Goal: Book appointment/travel/reservation

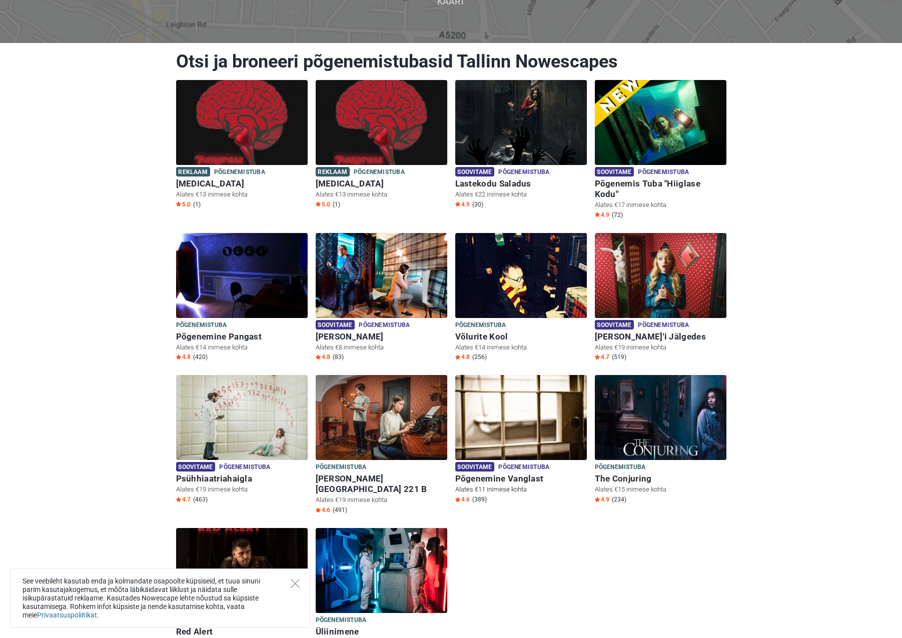
scroll to position [50, 0]
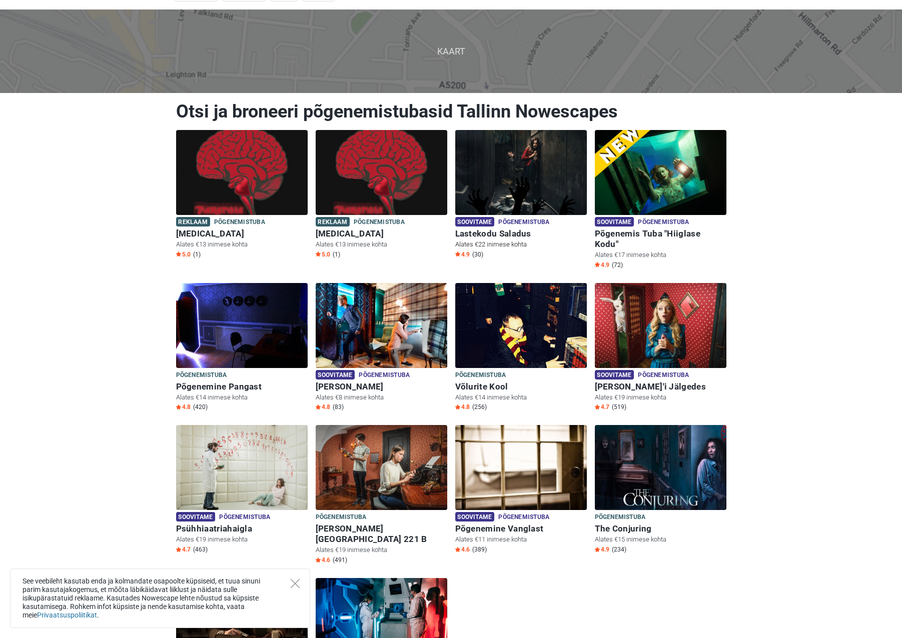
click at [519, 179] on img at bounding box center [521, 172] width 132 height 85
click at [264, 174] on img at bounding box center [242, 172] width 132 height 85
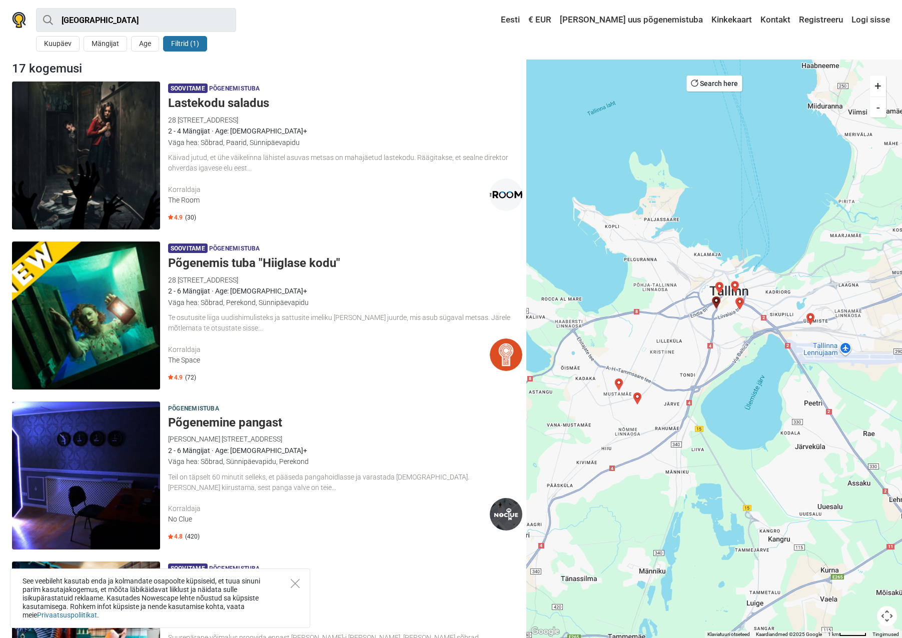
click at [811, 319] on img "Sherlock Holmes" at bounding box center [810, 319] width 20 height 20
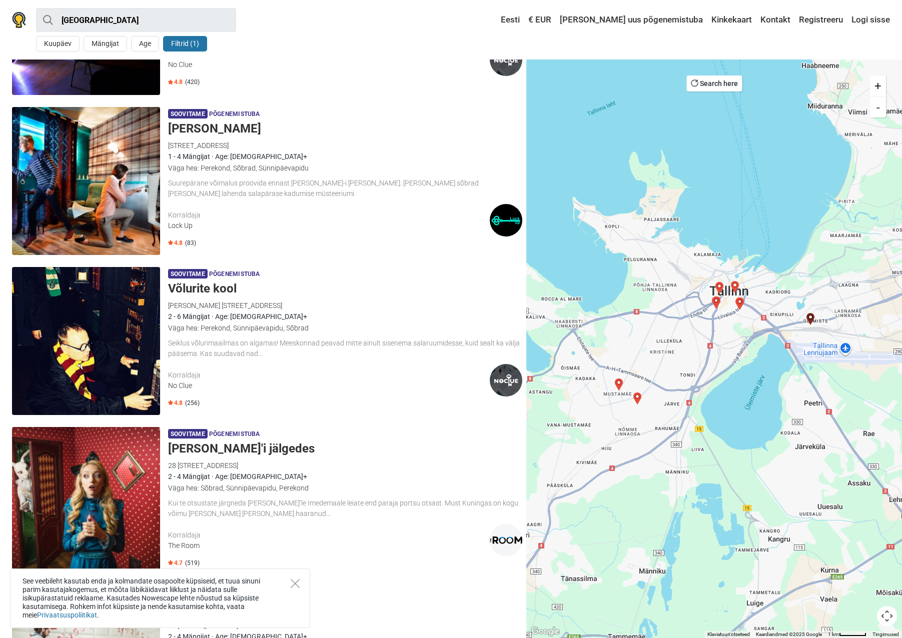
scroll to position [498, 0]
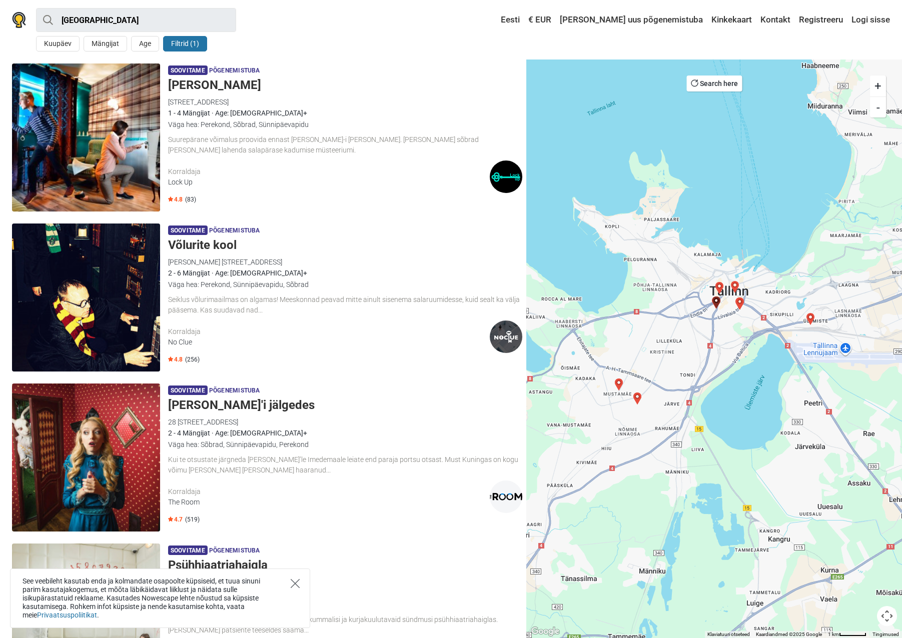
click at [296, 585] on icon "Close" at bounding box center [295, 583] width 9 height 9
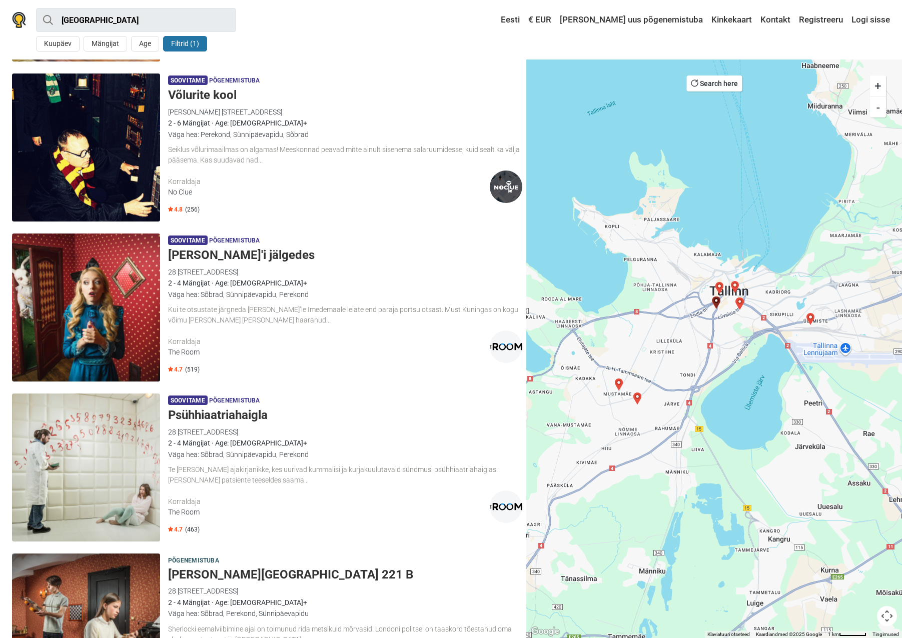
scroll to position [698, 0]
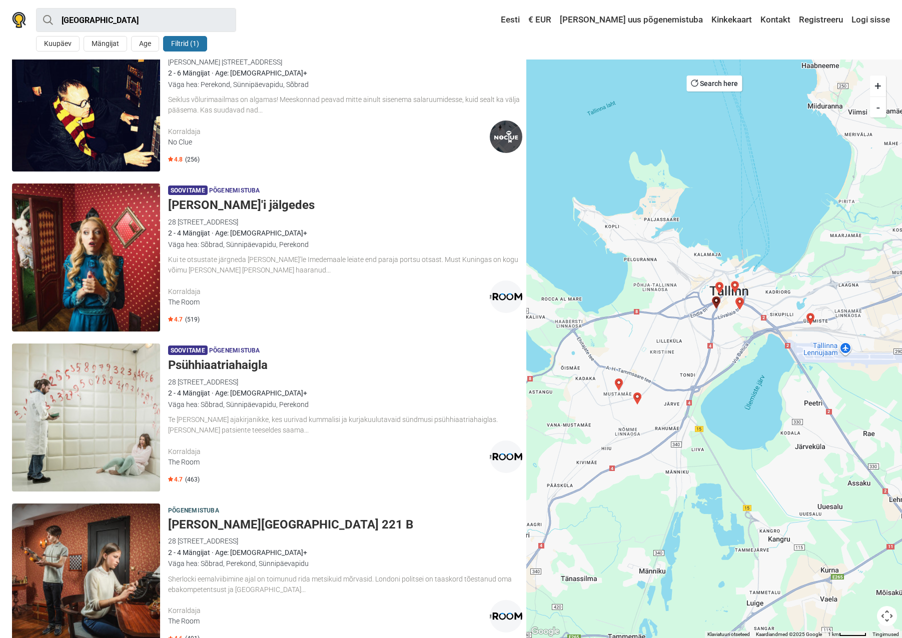
click at [380, 463] on div "The Room" at bounding box center [329, 462] width 322 height 11
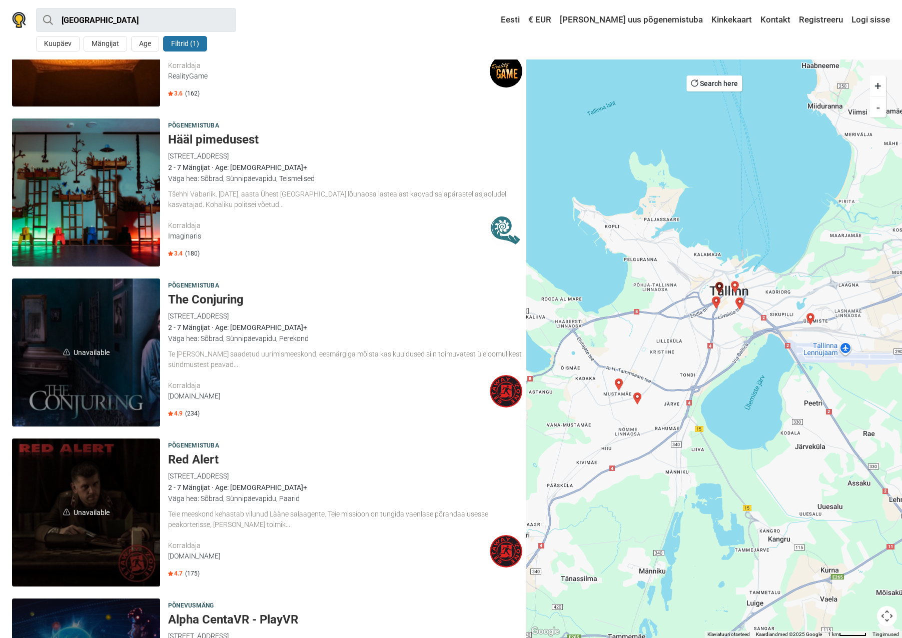
scroll to position [1901, 0]
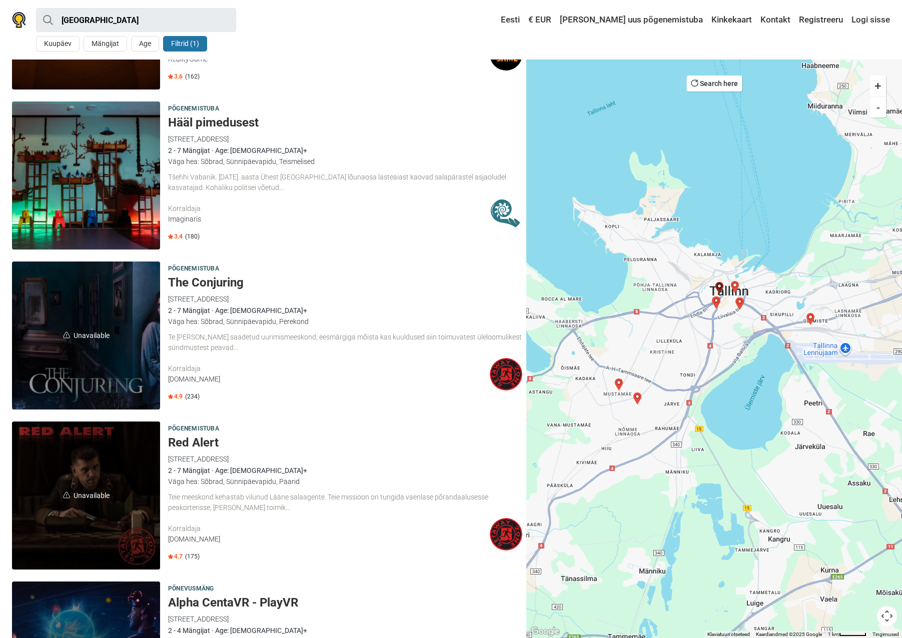
click at [216, 287] on h5 "The Conjuring" at bounding box center [345, 283] width 354 height 15
click at [742, 306] on img "Üliinimene" at bounding box center [740, 304] width 20 height 20
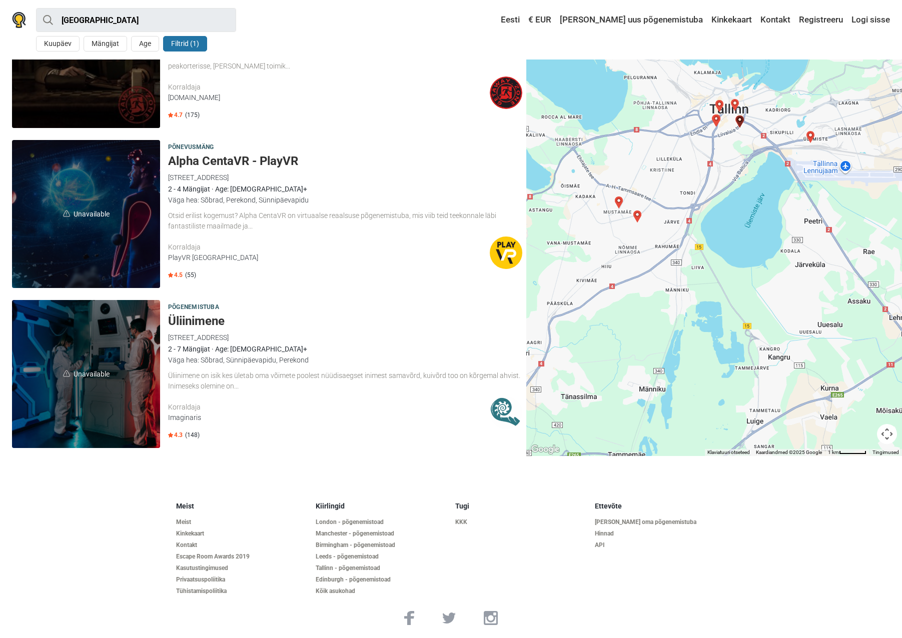
scroll to position [2346, 0]
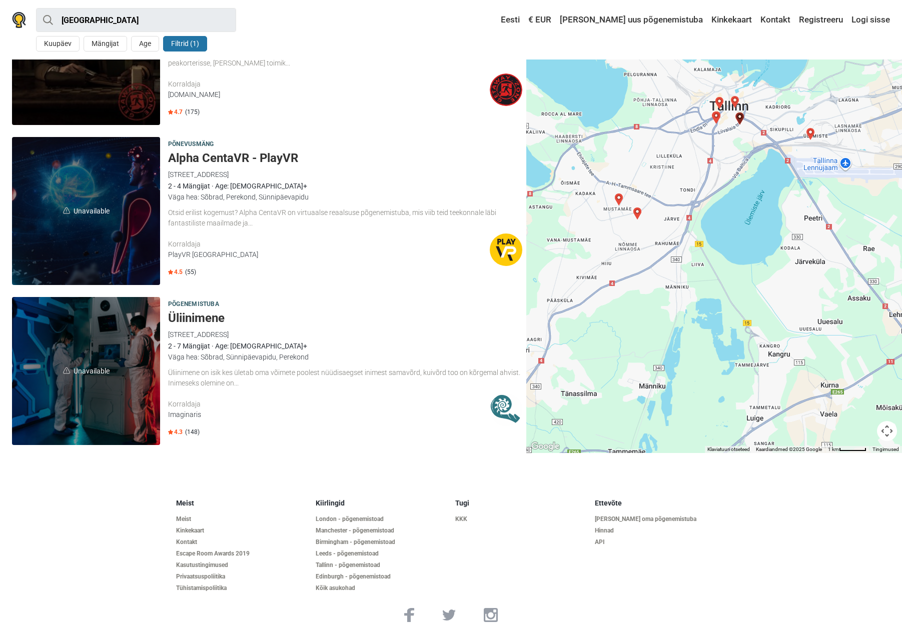
click at [358, 559] on div "Kiirlingid London - põgenemistoad Manchester - põgenemistoad Birmingham - põgen…" at bounding box center [382, 547] width 140 height 97
click at [359, 568] on link "Tallinn - põgenemistoad" at bounding box center [382, 566] width 132 height 8
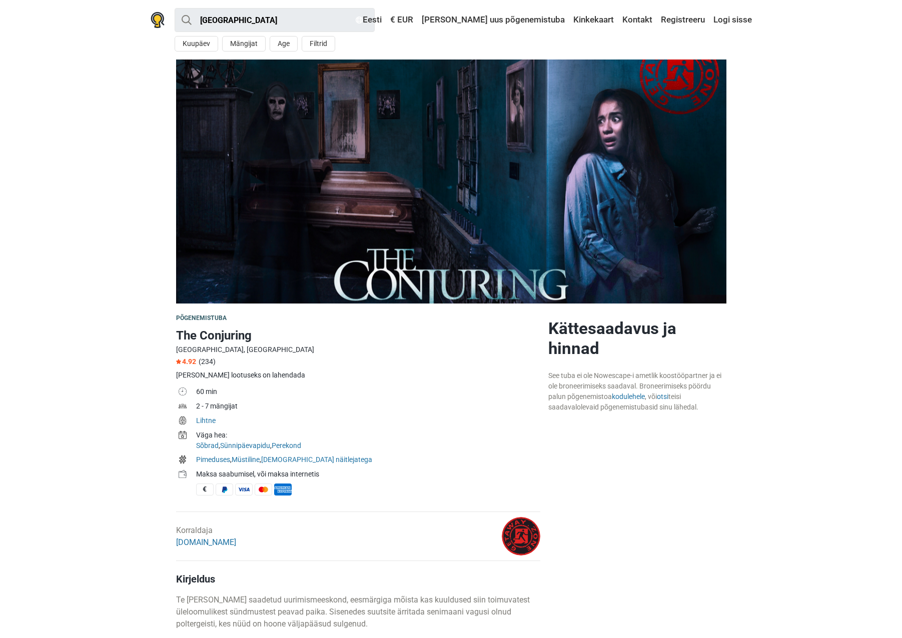
click at [420, 416] on td "Lihtne" at bounding box center [368, 422] width 344 height 15
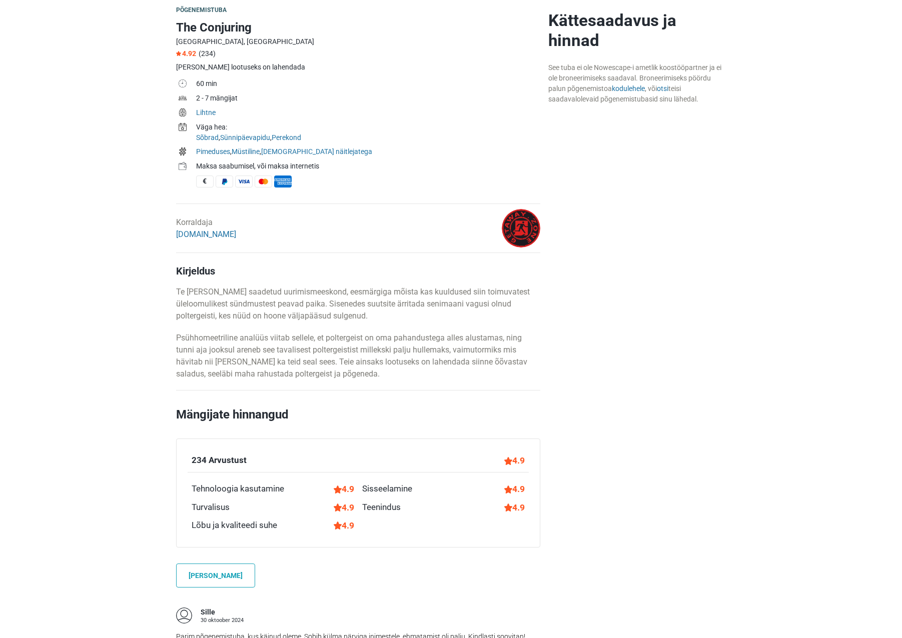
scroll to position [300, 0]
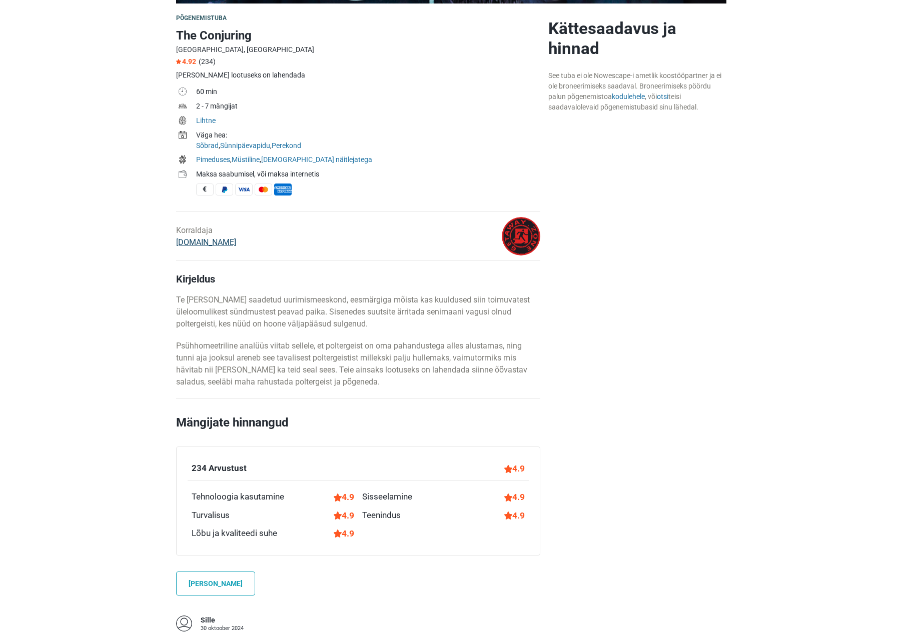
click at [203, 240] on link "[DOMAIN_NAME]" at bounding box center [206, 243] width 60 height 10
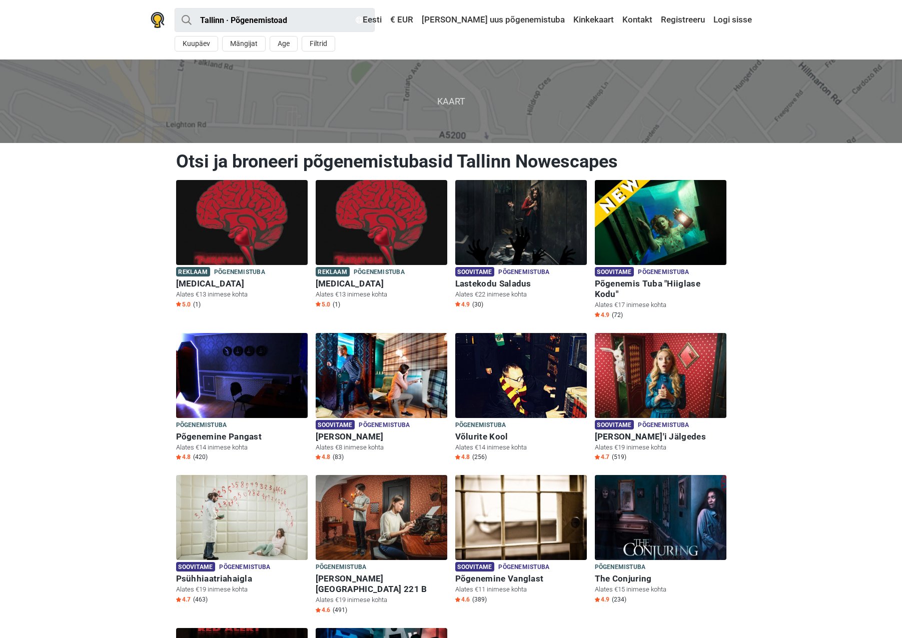
click at [636, 216] on img at bounding box center [661, 222] width 132 height 85
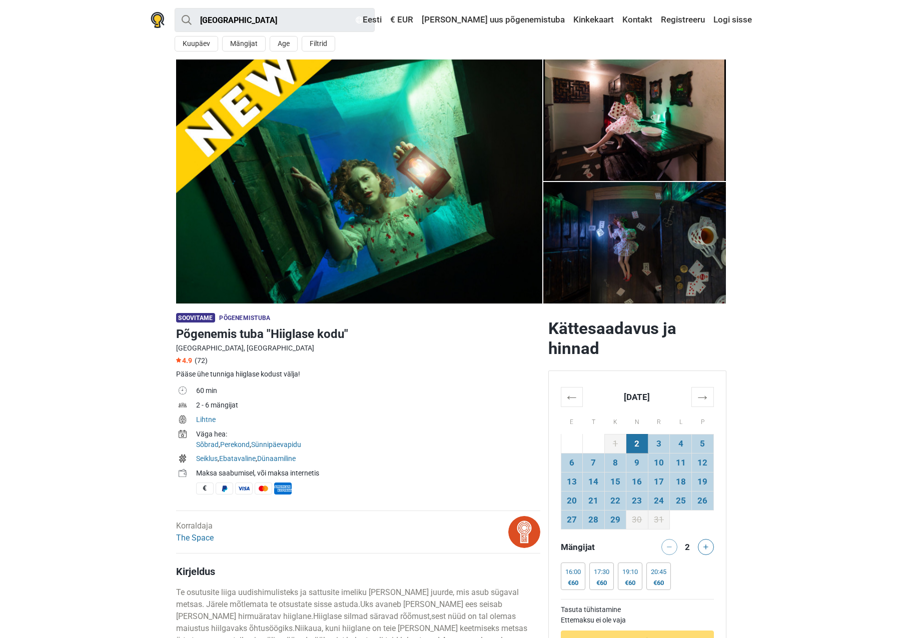
click at [813, 234] on section "1 2 3 4 5 6 7" at bounding box center [451, 182] width 902 height 244
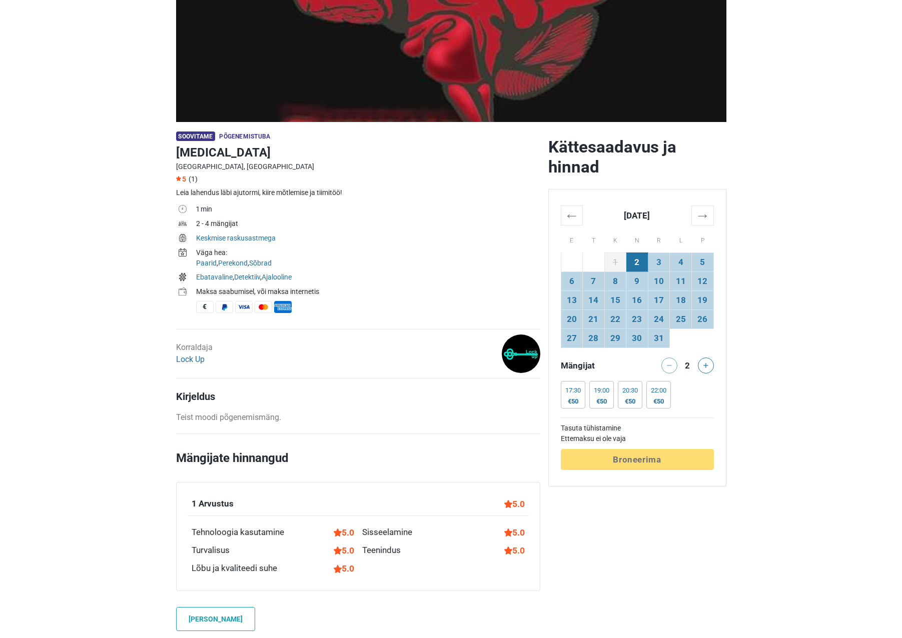
scroll to position [150, 0]
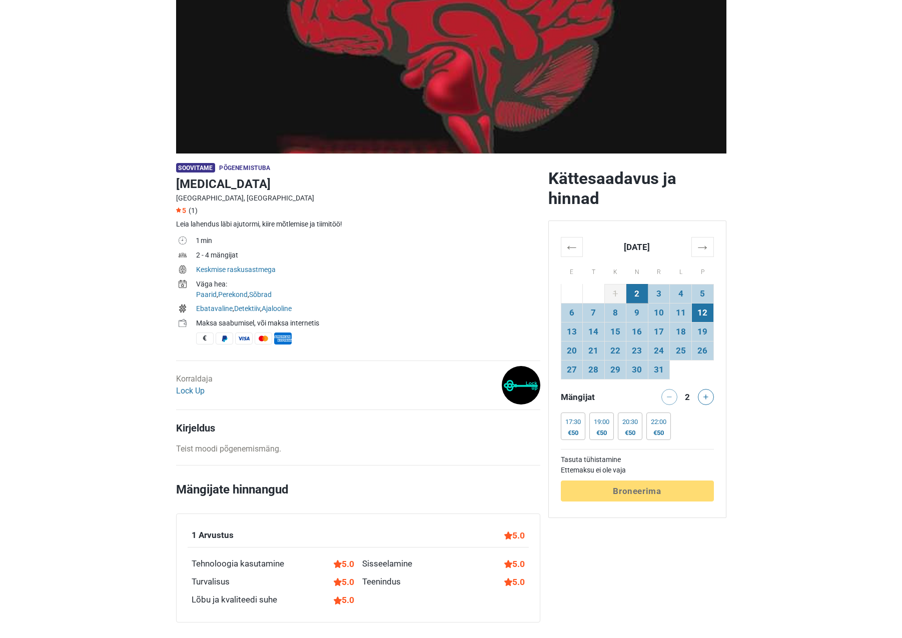
click at [709, 312] on td "12" at bounding box center [702, 312] width 22 height 19
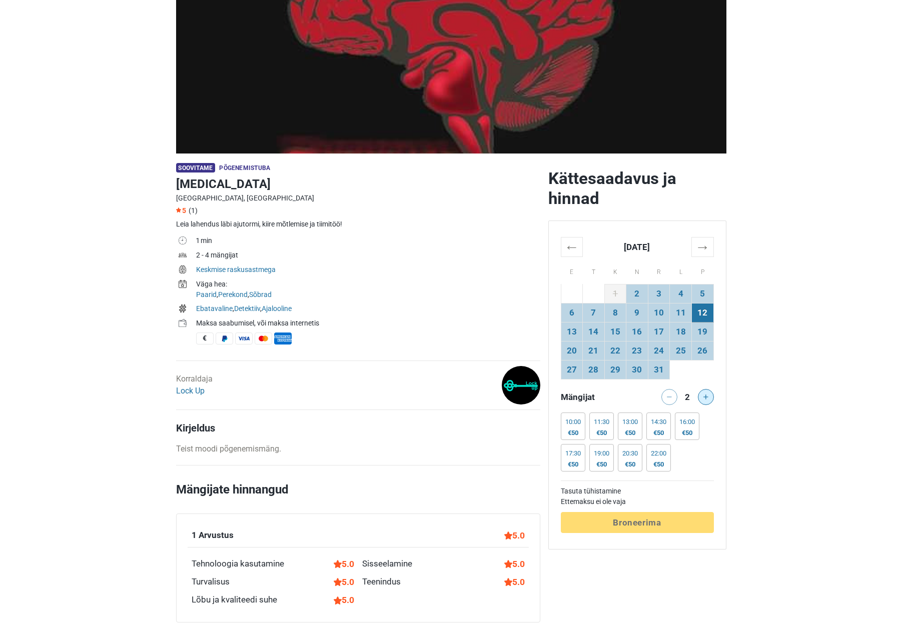
click at [706, 395] on icon at bounding box center [705, 397] width 5 height 5
click at [706, 395] on div at bounding box center [707, 397] width 20 height 16
drag, startPoint x: 706, startPoint y: 395, endPoint x: 729, endPoint y: 422, distance: 35.5
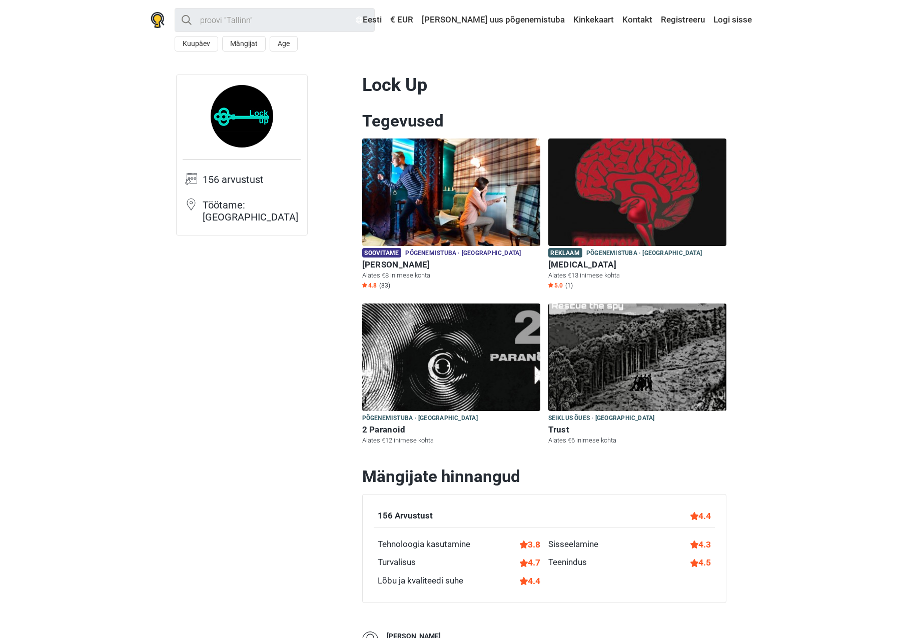
click at [235, 113] on img at bounding box center [242, 116] width 63 height 63
drag, startPoint x: 460, startPoint y: 81, endPoint x: 359, endPoint y: 82, distance: 100.6
drag, startPoint x: 359, startPoint y: 82, endPoint x: 389, endPoint y: 85, distance: 30.2
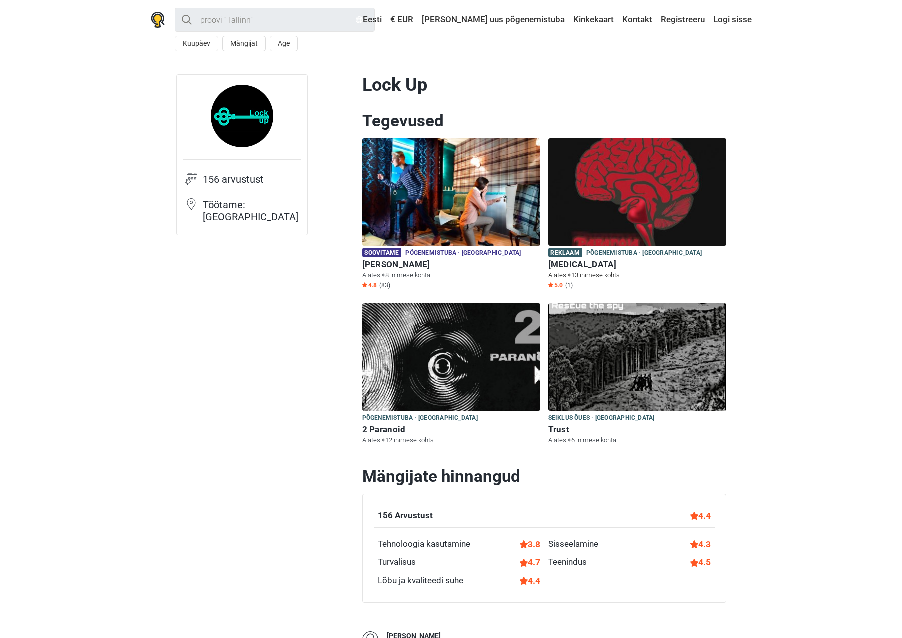
click at [659, 203] on img at bounding box center [637, 193] width 178 height 108
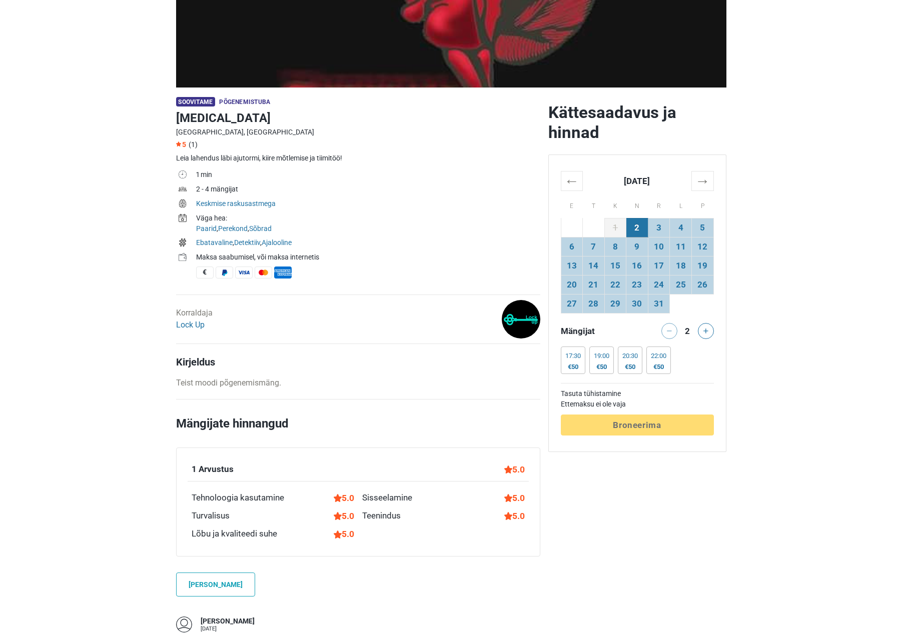
scroll to position [50, 0]
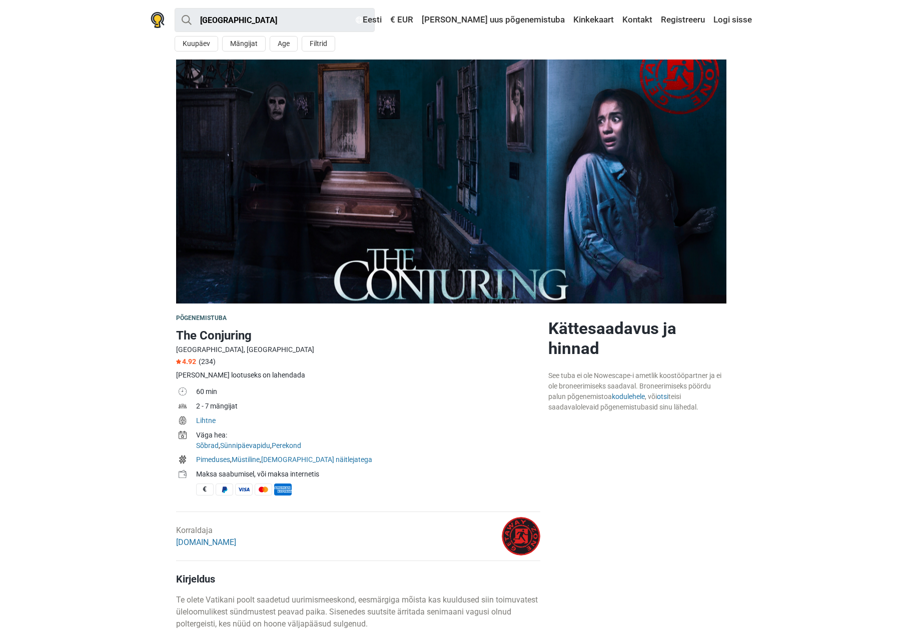
scroll to position [300, 0]
